Goal: Task Accomplishment & Management: Use online tool/utility

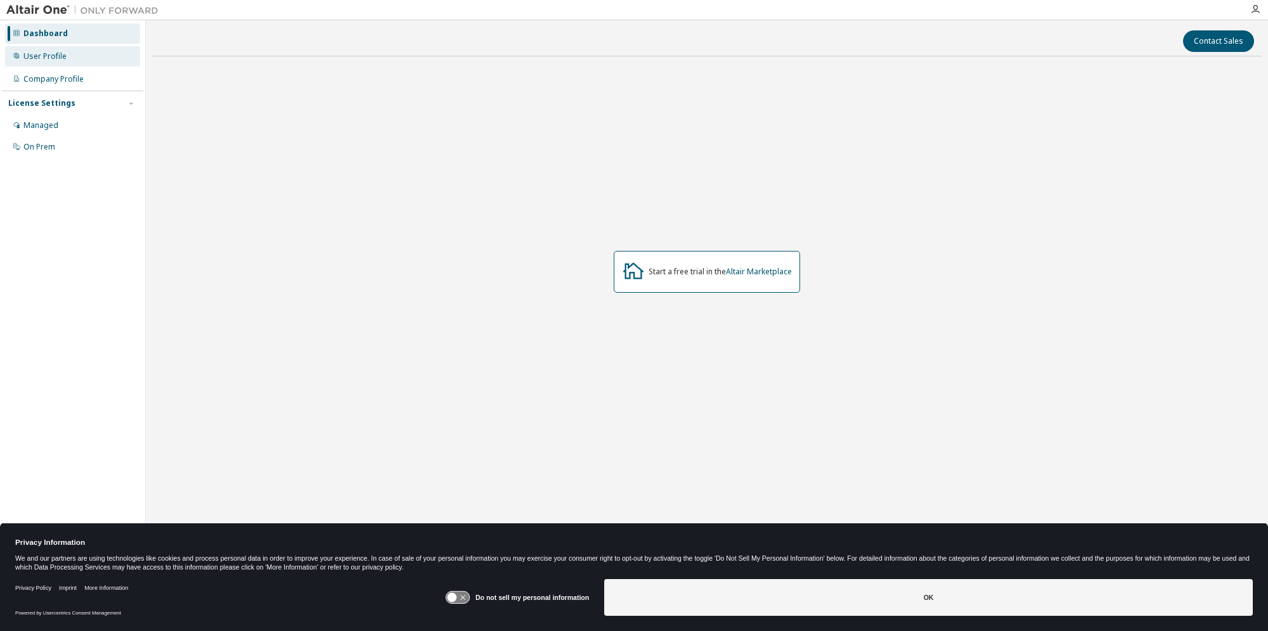
click at [41, 57] on div "User Profile" at bounding box center [44, 56] width 43 height 10
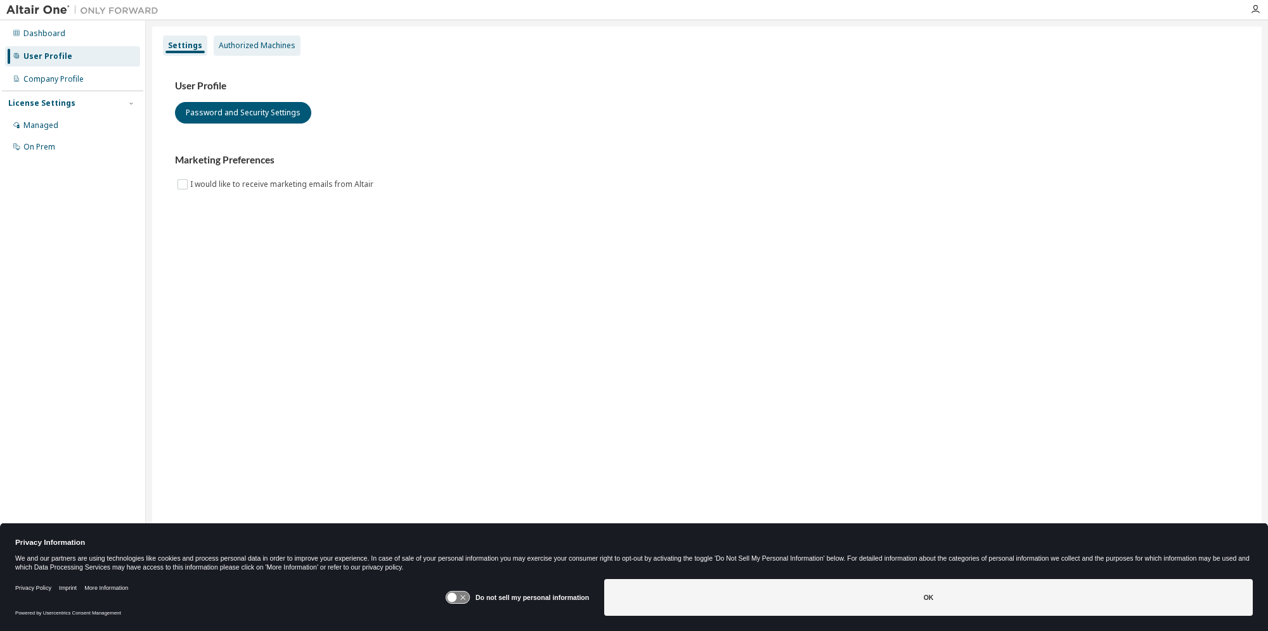
click at [266, 41] on div "Authorized Machines" at bounding box center [257, 46] width 77 height 10
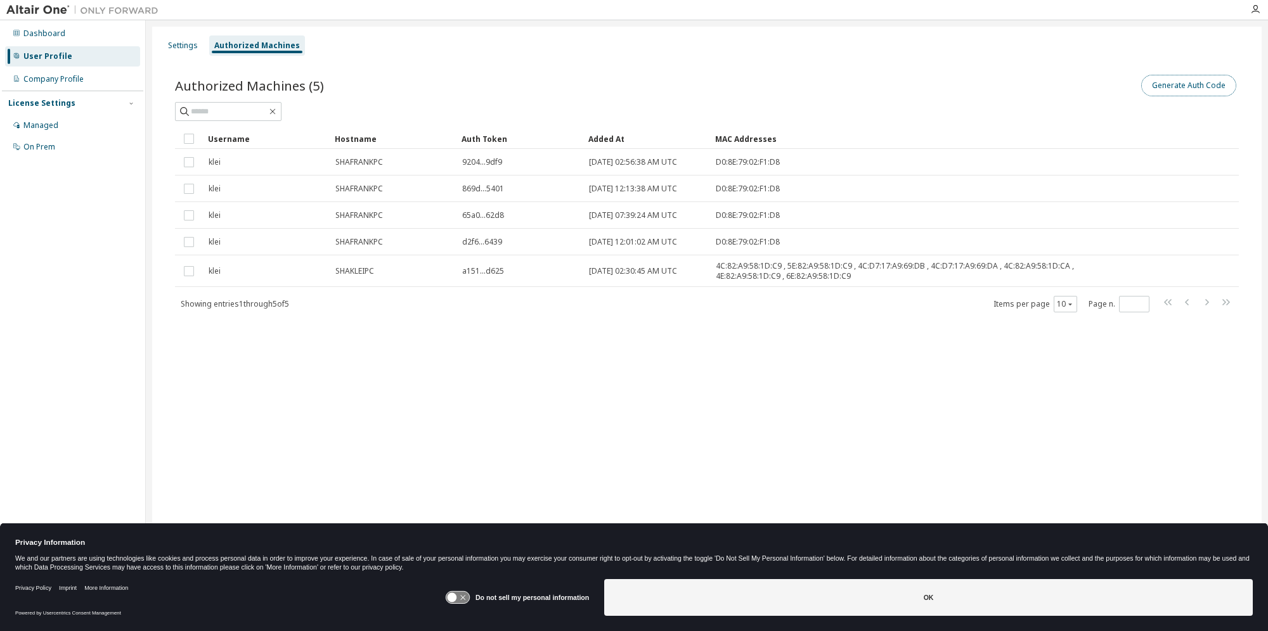
click at [1187, 86] on button "Generate Auth Code" at bounding box center [1188, 86] width 95 height 22
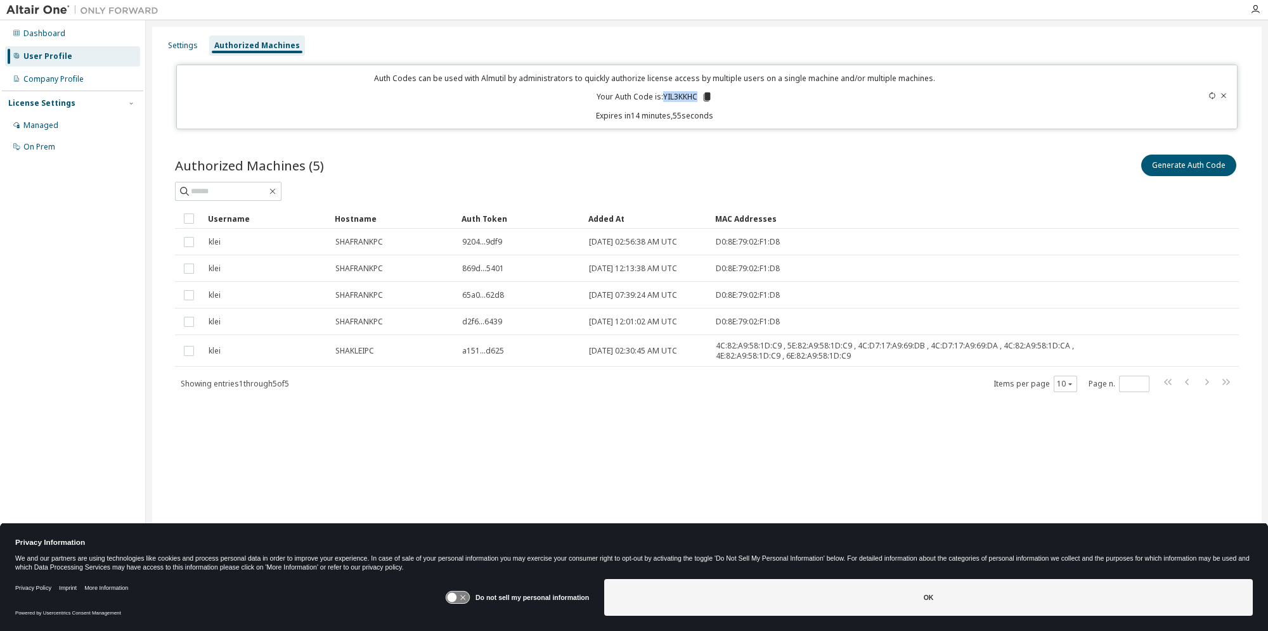
drag, startPoint x: 697, startPoint y: 97, endPoint x: 662, endPoint y: 94, distance: 35.0
click at [662, 94] on p "Your Auth Code is: YIL3KKHC" at bounding box center [655, 96] width 116 height 11
copy p "YIL3KKHC"
click at [707, 98] on icon at bounding box center [707, 97] width 7 height 9
